Goal: Connect with others: Connect with others

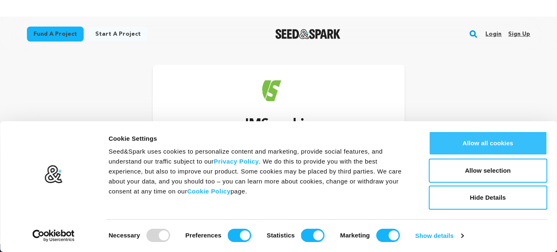
click at [513, 142] on button "Allow all cookies" at bounding box center [488, 143] width 119 height 24
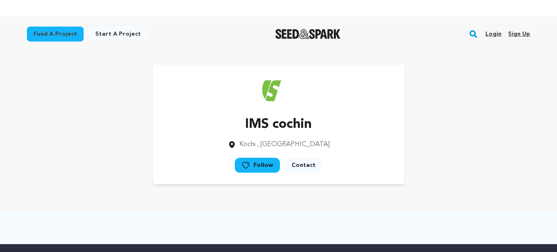
click at [236, 144] on icon at bounding box center [232, 144] width 8 height 8
click at [300, 162] on link "Contact" at bounding box center [303, 164] width 37 height 15
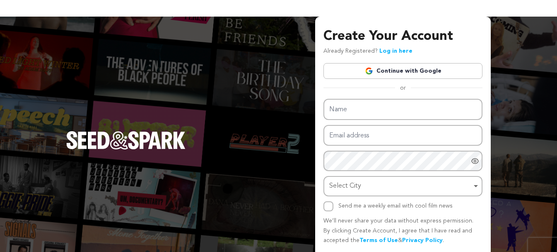
scroll to position [29, 0]
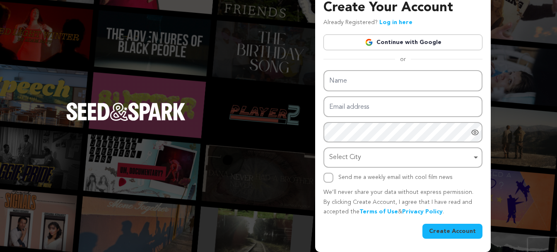
click at [269, 123] on div "Create Your Account Already Registered? Log in here Continue with Google or eyJ…" at bounding box center [278, 120] width 557 height 264
click at [282, 125] on div "Create Your Account Already Registered? Log in here Continue with Google or eyJ…" at bounding box center [278, 120] width 557 height 264
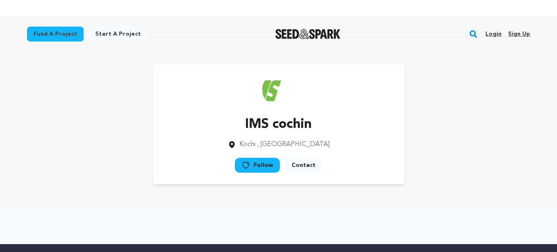
click at [267, 165] on link "Follow" at bounding box center [257, 164] width 45 height 15
